Goal: Task Accomplishment & Management: Manage account settings

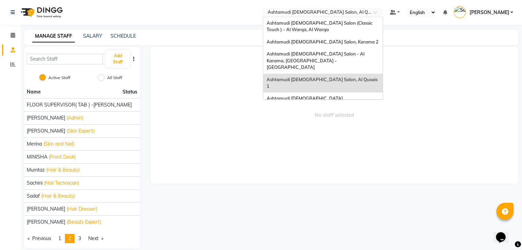
click at [366, 12] on input "text" at bounding box center [315, 13] width 99 height 7
click at [360, 93] on div "Ashtamudi [DEMOGRAPHIC_DATA] [GEOGRAPHIC_DATA], [GEOGRAPHIC_DATA]" at bounding box center [322, 102] width 119 height 19
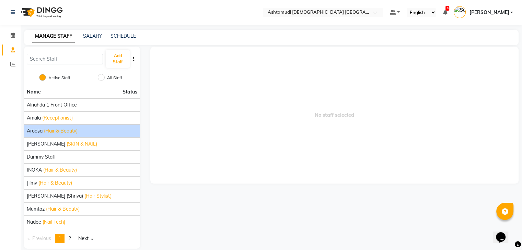
click at [55, 132] on span "(Hair & Beauty)" at bounding box center [61, 131] width 34 height 7
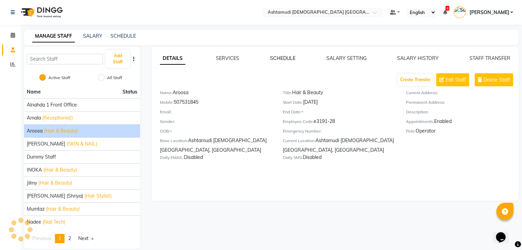
click at [284, 58] on link "SCHEDULE" at bounding box center [282, 58] width 25 height 6
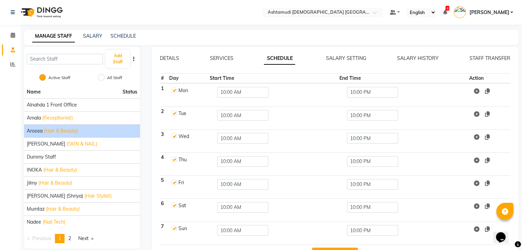
click at [176, 135] on label at bounding box center [173, 136] width 5 height 5
click at [176, 135] on input "checkbox" at bounding box center [173, 136] width 4 height 4
checkbox input "false"
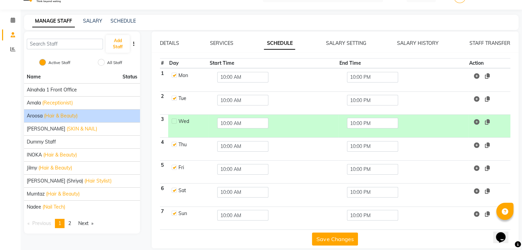
scroll to position [23, 0]
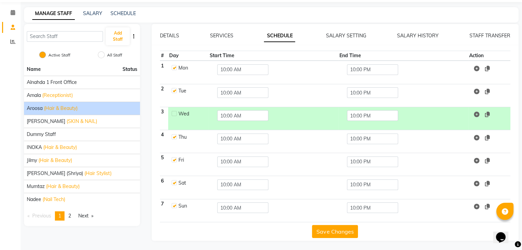
click at [323, 228] on button "Save Changes" at bounding box center [335, 231] width 46 height 13
click at [126, 15] on link "SCHEDULE" at bounding box center [122, 13] width 25 height 6
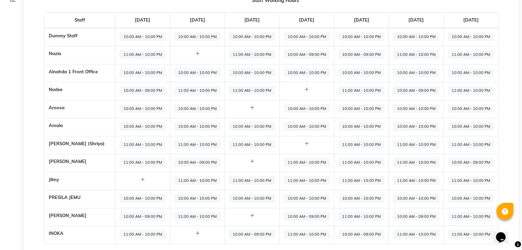
scroll to position [69, 0]
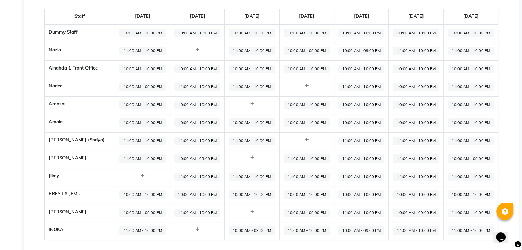
click at [245, 111] on td at bounding box center [252, 105] width 55 height 18
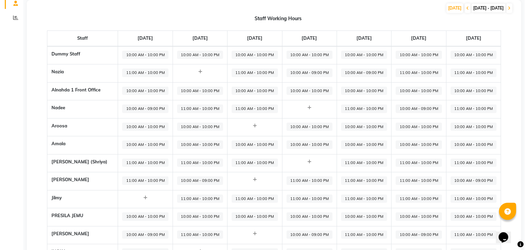
scroll to position [0, 0]
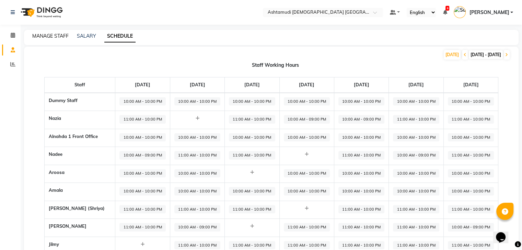
click at [49, 33] on link "MANAGE STAFF" at bounding box center [50, 36] width 36 height 6
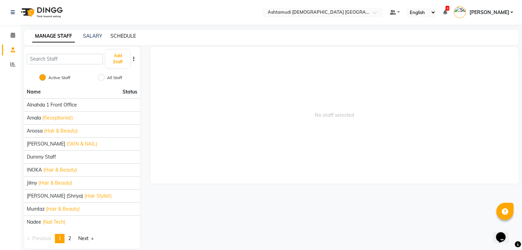
click at [120, 34] on link "SCHEDULE" at bounding box center [122, 36] width 25 height 6
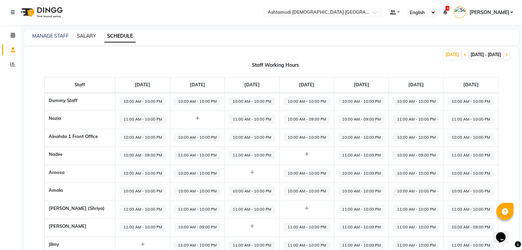
click at [93, 33] on link "SALARY" at bounding box center [86, 36] width 19 height 6
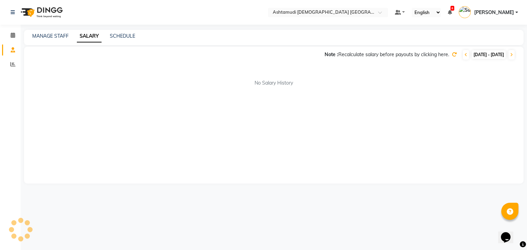
click at [452, 56] on icon at bounding box center [454, 54] width 5 height 5
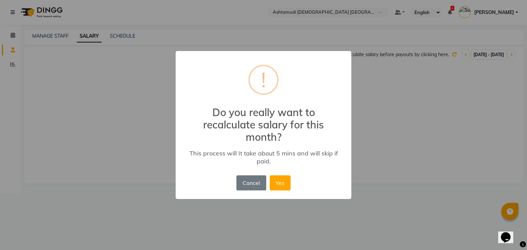
click at [411, 67] on div "× ! Do you really want to recalculate salary for this month? This process will …" at bounding box center [263, 125] width 527 height 250
click at [260, 182] on button "Cancel" at bounding box center [250, 183] width 29 height 15
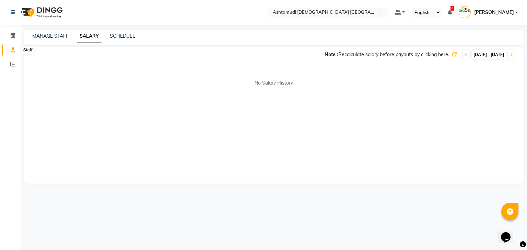
click at [13, 47] on icon at bounding box center [13, 49] width 4 height 5
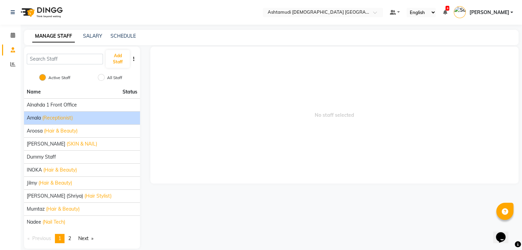
click at [79, 120] on div "Amala (Receptionist)" at bounding box center [82, 118] width 110 height 7
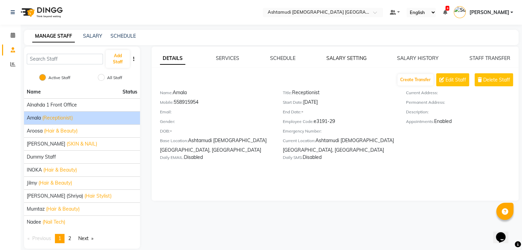
click at [331, 57] on link "SALARY SETTING" at bounding box center [346, 58] width 40 height 6
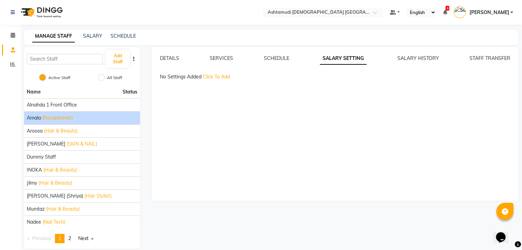
click at [224, 78] on span "Click To Add" at bounding box center [216, 77] width 27 height 6
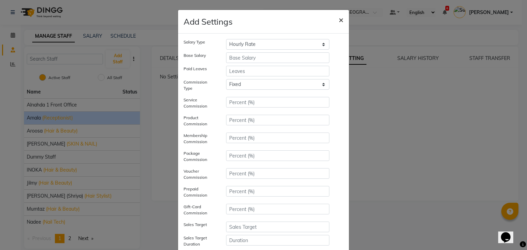
click at [335, 19] on button "×" at bounding box center [341, 19] width 16 height 19
